Goal: Transaction & Acquisition: Purchase product/service

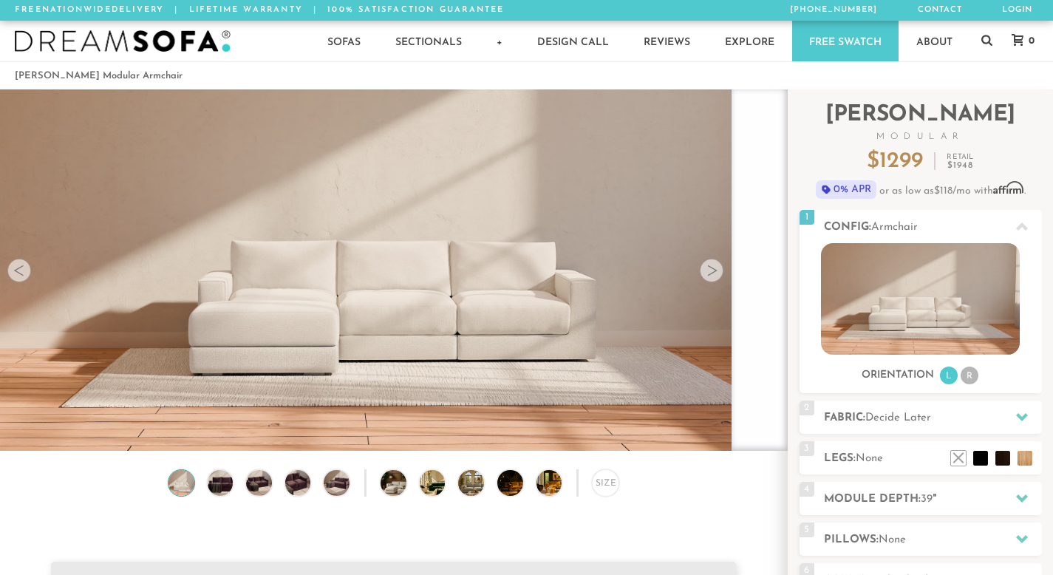
scroll to position [11, 12]
click at [783, 146] on div at bounding box center [760, 269] width 56 height 361
click at [780, 146] on div at bounding box center [760, 269] width 56 height 361
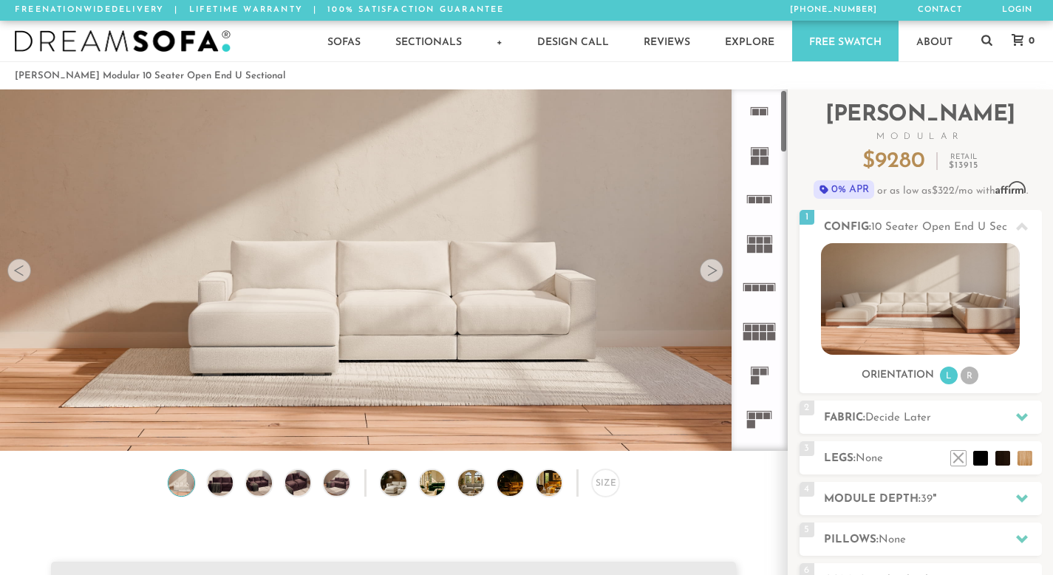
scroll to position [16206, 1042]
click at [763, 109] on rect at bounding box center [763, 112] width 7 height 7
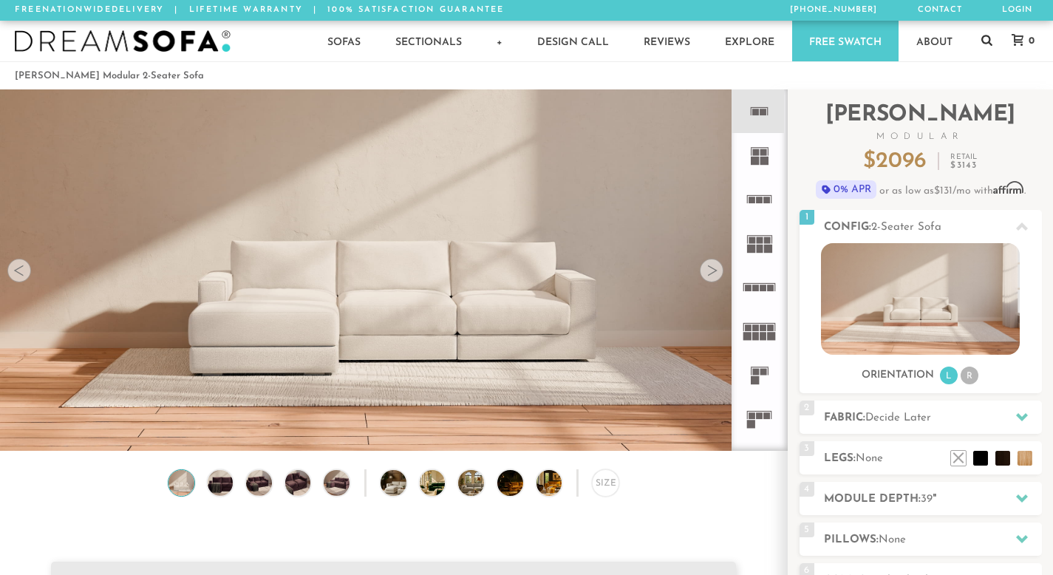
click at [984, 36] on icon at bounding box center [986, 40] width 11 height 11
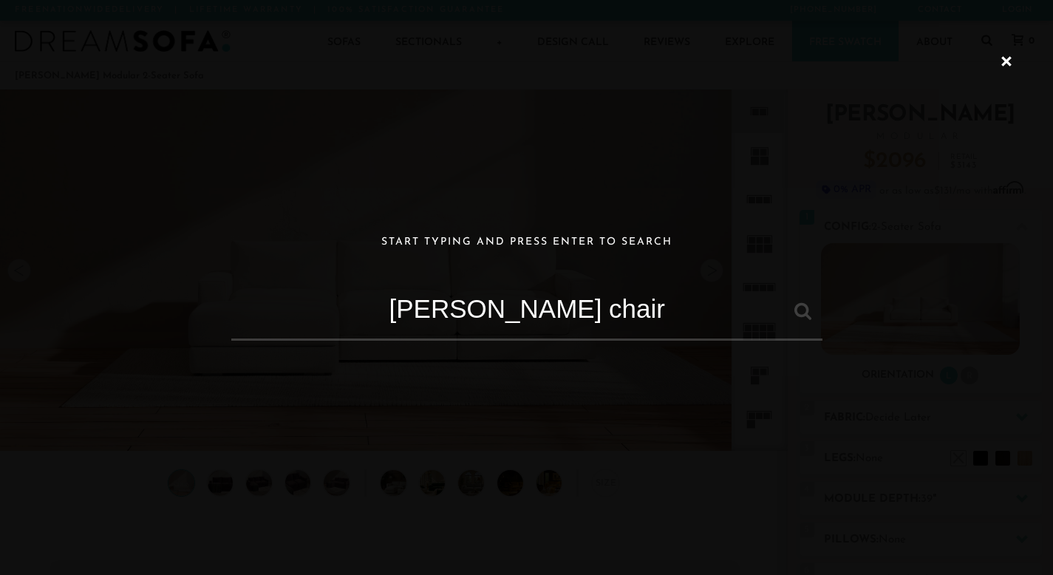
type input "[PERSON_NAME] chair"
